Goal: Information Seeking & Learning: Check status

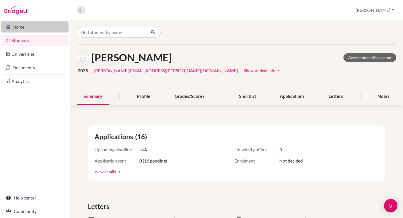
click at [22, 25] on link "Home" at bounding box center [34, 26] width 67 height 11
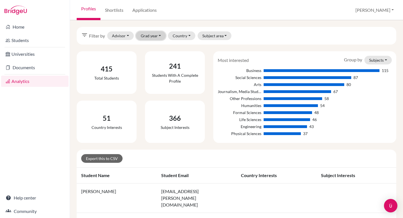
click at [154, 36] on button "Grad year" at bounding box center [151, 35] width 30 height 9
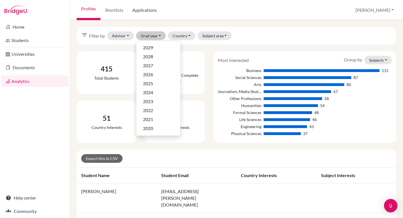
click at [147, 10] on link "Applications" at bounding box center [144, 10] width 33 height 20
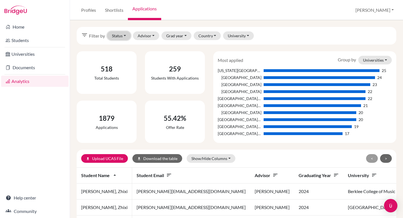
click at [126, 37] on button "Status" at bounding box center [118, 35] width 23 height 9
click at [121, 36] on button "Status" at bounding box center [118, 35] width 23 height 9
click at [178, 32] on button "Grad year" at bounding box center [176, 35] width 30 height 9
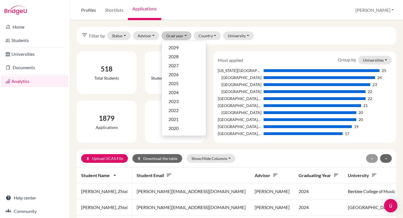
click at [88, 10] on link "Profiles" at bounding box center [89, 10] width 24 height 20
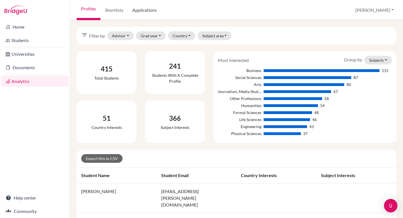
click at [145, 10] on link "Applications" at bounding box center [144, 10] width 33 height 20
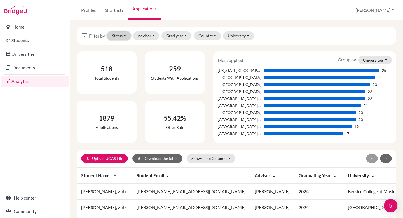
click at [123, 33] on button "Status" at bounding box center [118, 35] width 23 height 9
click at [124, 68] on span "Successful" at bounding box center [124, 65] width 20 height 7
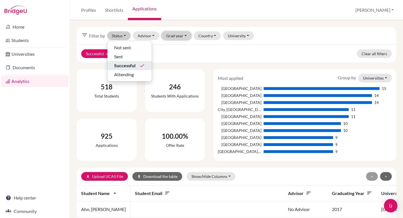
click at [181, 34] on button "Grad year" at bounding box center [176, 35] width 30 height 9
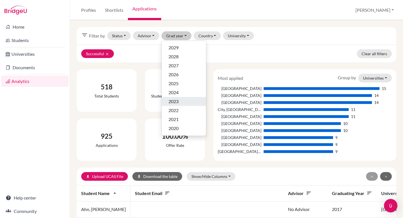
click at [177, 103] on span "2023" at bounding box center [173, 101] width 10 height 7
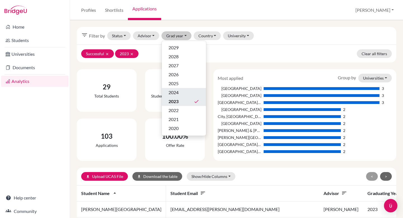
click at [178, 95] on span "2024" at bounding box center [173, 92] width 10 height 7
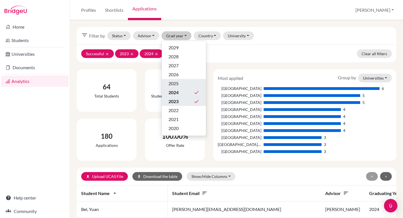
click at [178, 86] on span "2025" at bounding box center [173, 83] width 10 height 7
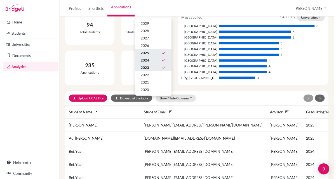
scroll to position [58, 0]
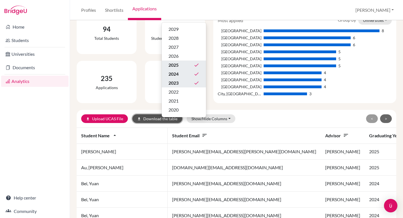
click at [147, 117] on button "download Download the table" at bounding box center [157, 118] width 50 height 9
